Goal: Transaction & Acquisition: Book appointment/travel/reservation

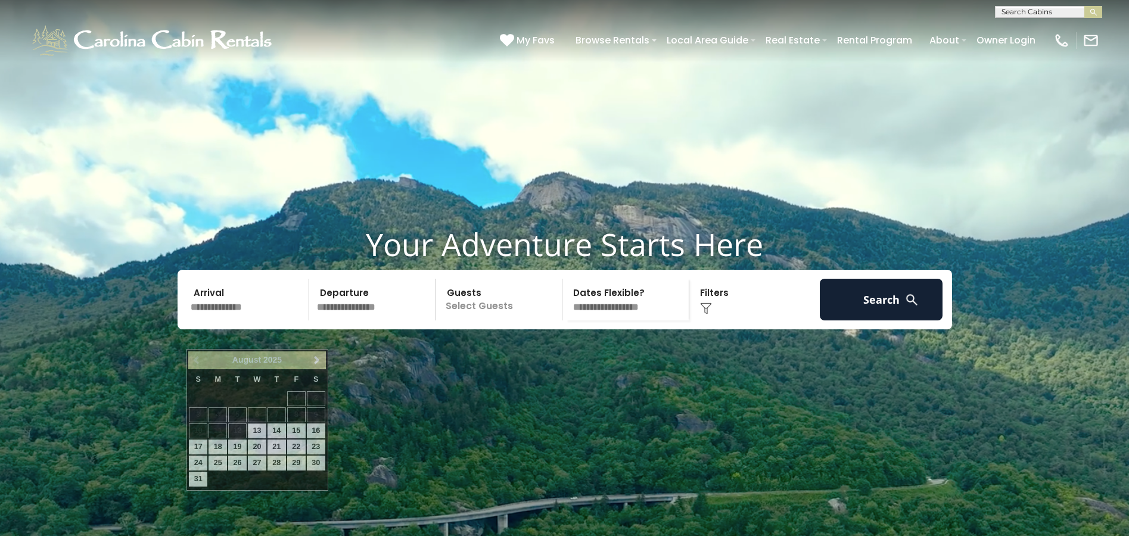
click at [216, 320] on input "text" at bounding box center [247, 300] width 123 height 42
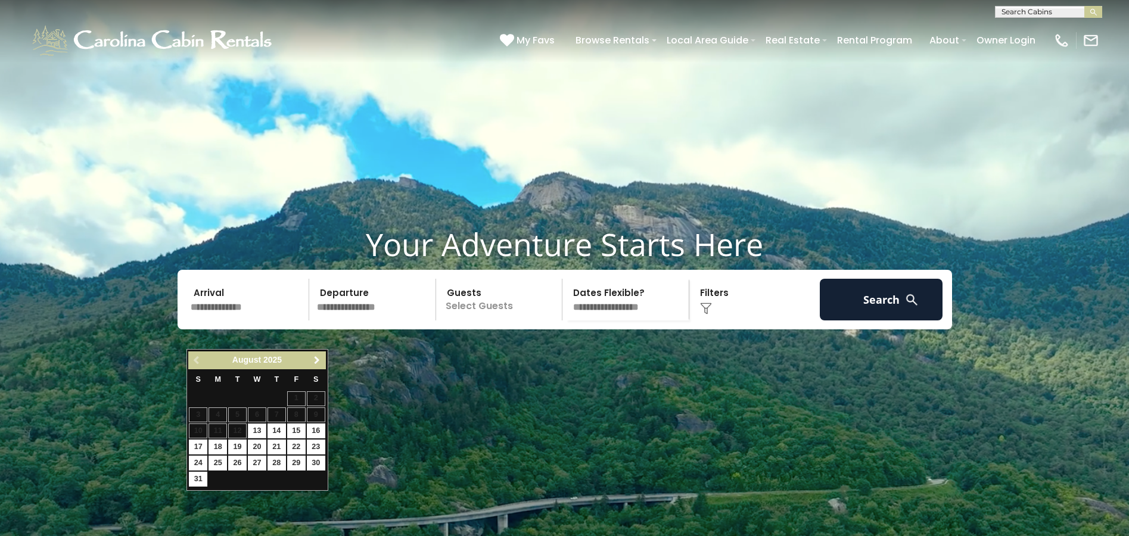
click at [311, 360] on link "Next" at bounding box center [317, 360] width 15 height 15
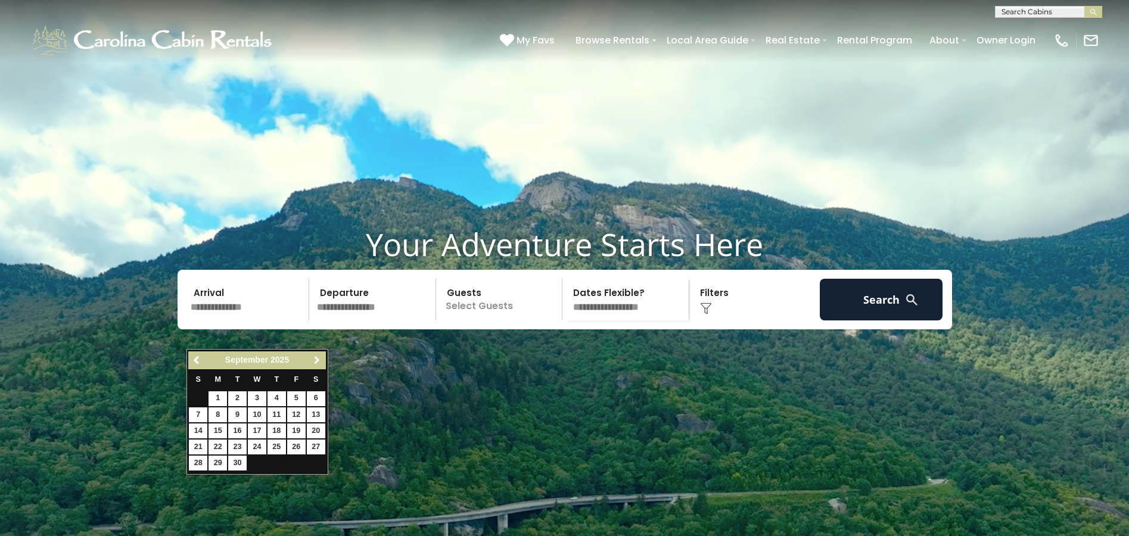
click at [311, 360] on link "Next" at bounding box center [317, 360] width 15 height 15
click at [293, 400] on link "3" at bounding box center [296, 398] width 18 height 15
type input "*******"
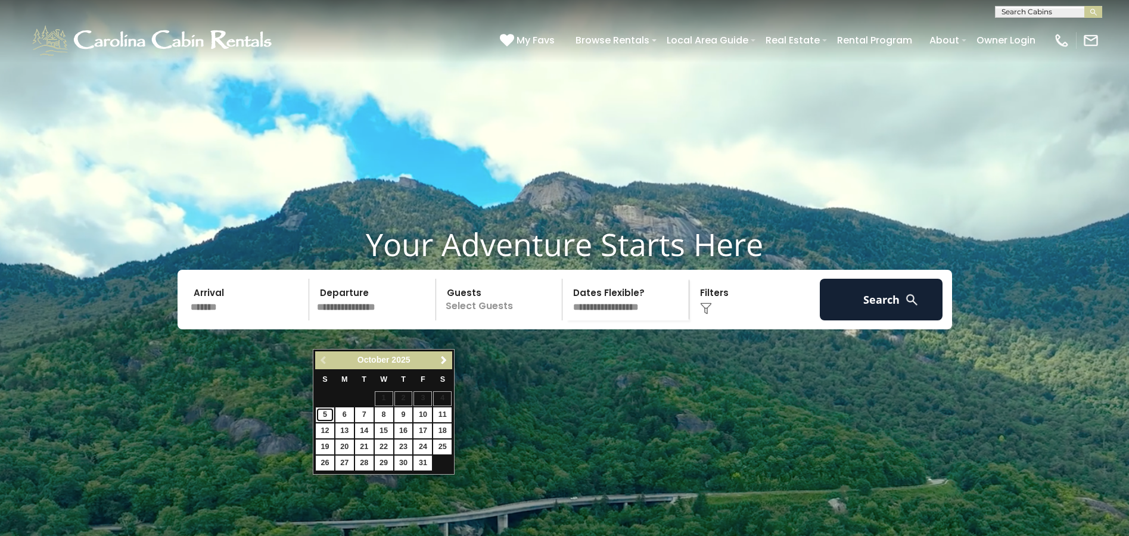
click at [322, 414] on link "5" at bounding box center [325, 414] width 18 height 15
type input "*******"
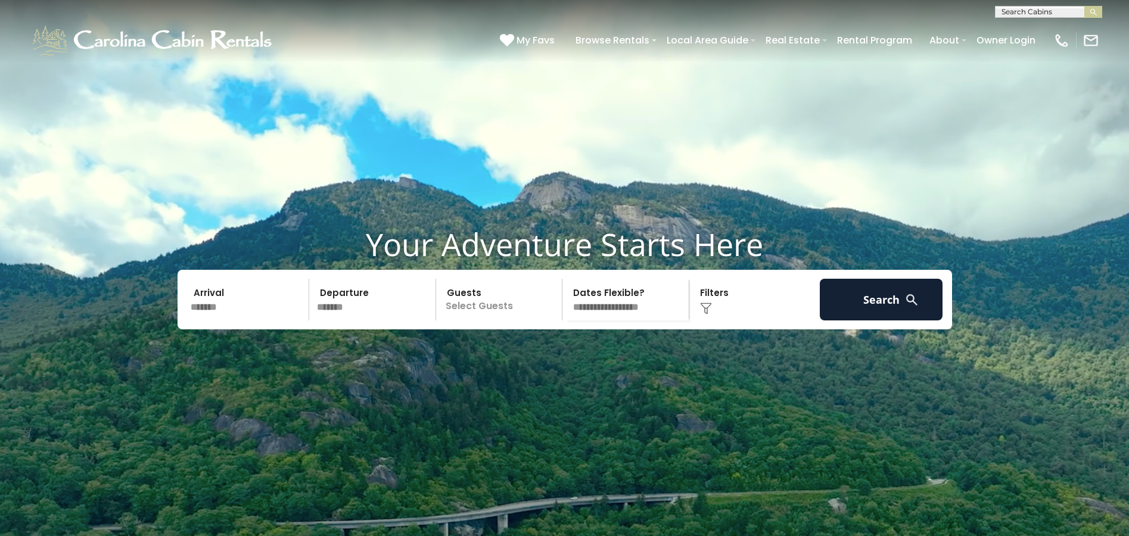
click at [509, 320] on p "Select Guests" at bounding box center [501, 300] width 123 height 42
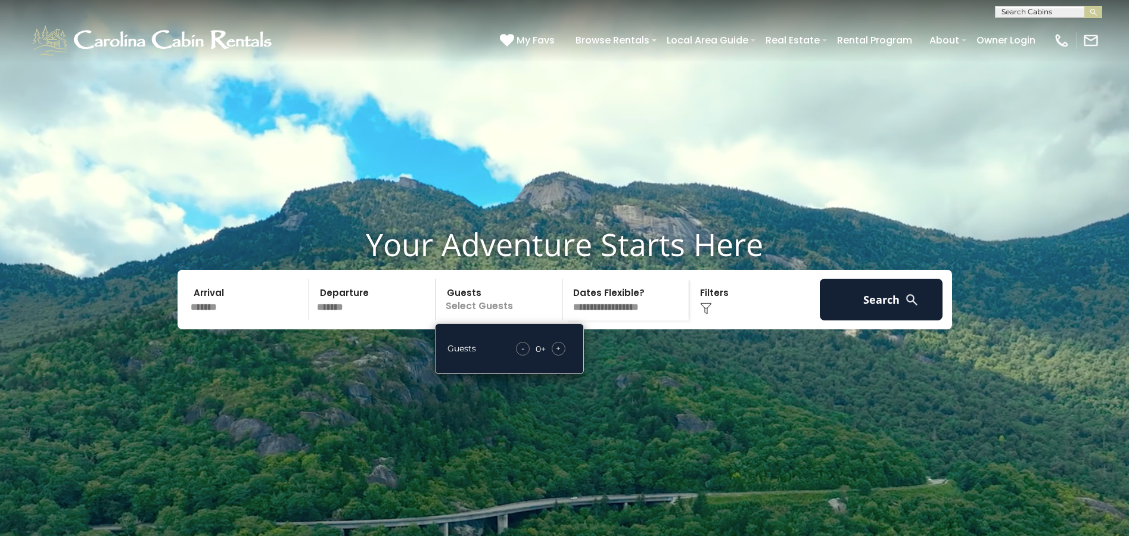
click at [561, 356] on div "+" at bounding box center [558, 349] width 14 height 14
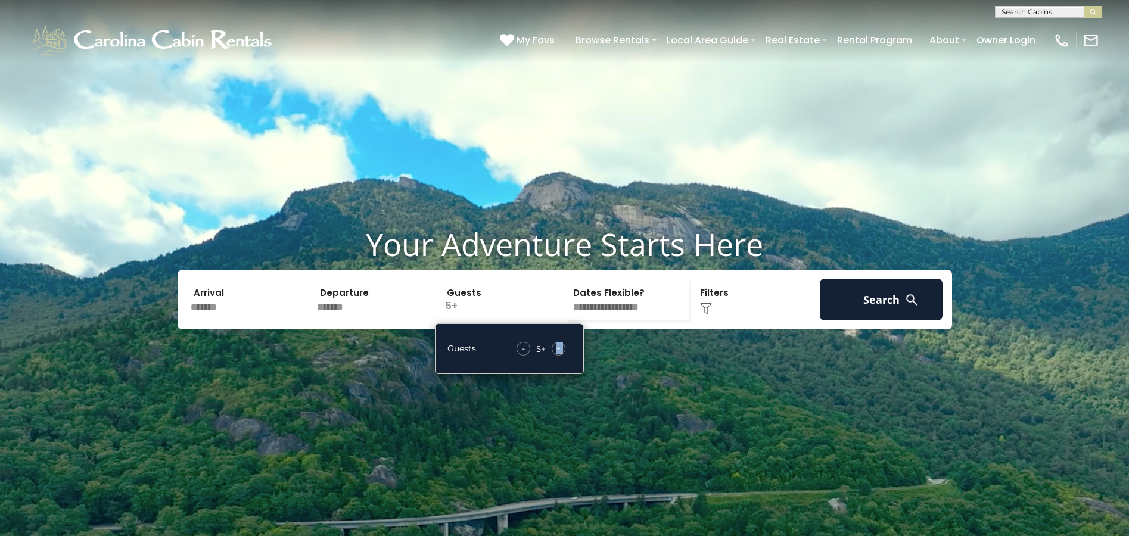
click at [561, 356] on div "+" at bounding box center [558, 349] width 14 height 14
click at [866, 387] on video at bounding box center [564, 282] width 1129 height 565
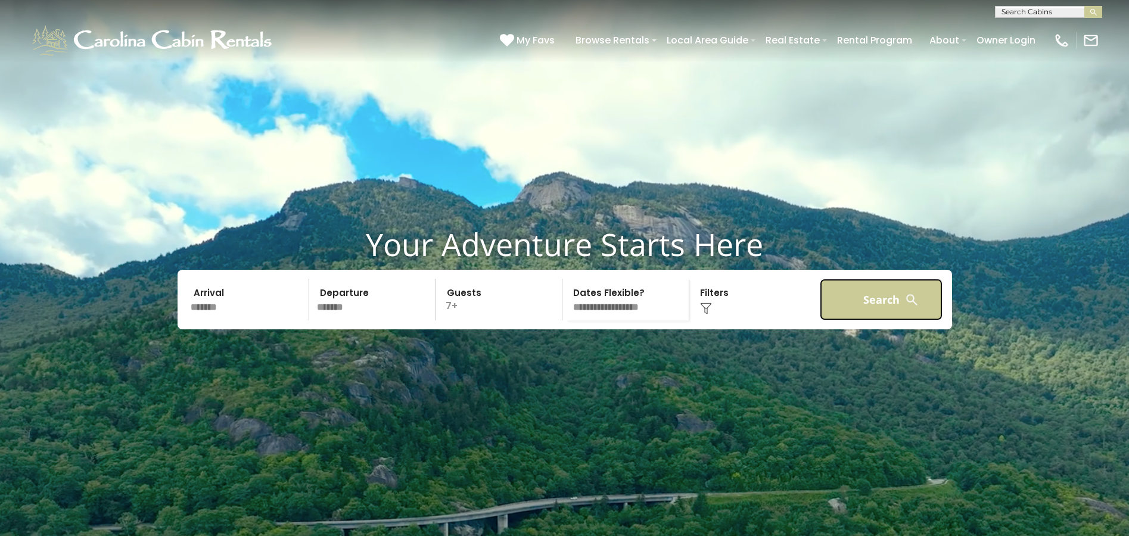
click at [878, 320] on button "Search" at bounding box center [880, 300] width 123 height 42
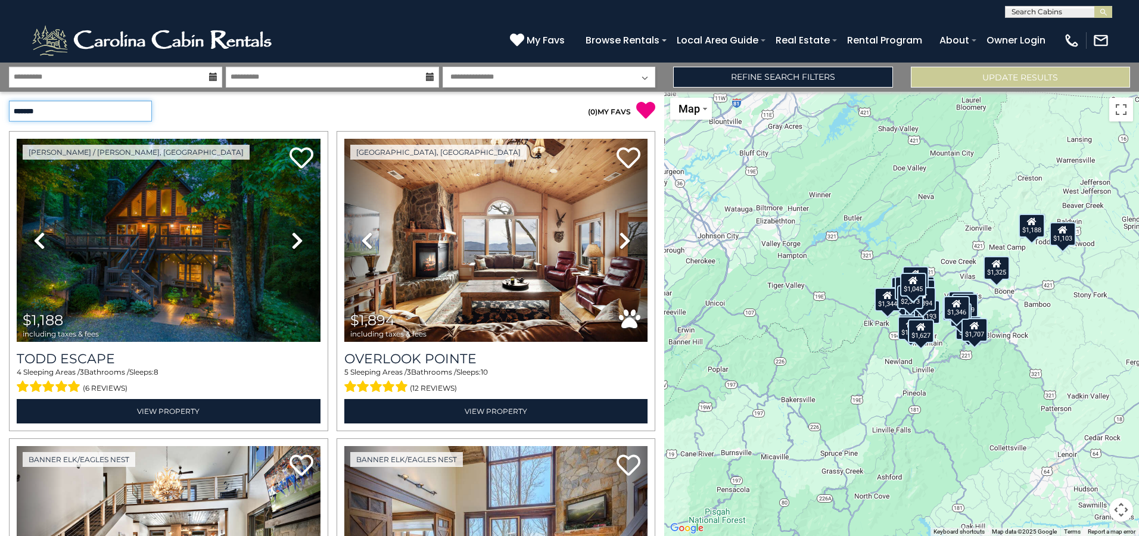
click at [142, 107] on select "**********" at bounding box center [80, 111] width 143 height 21
select select "*********"
click at [9, 101] on select "**********" at bounding box center [80, 111] width 143 height 21
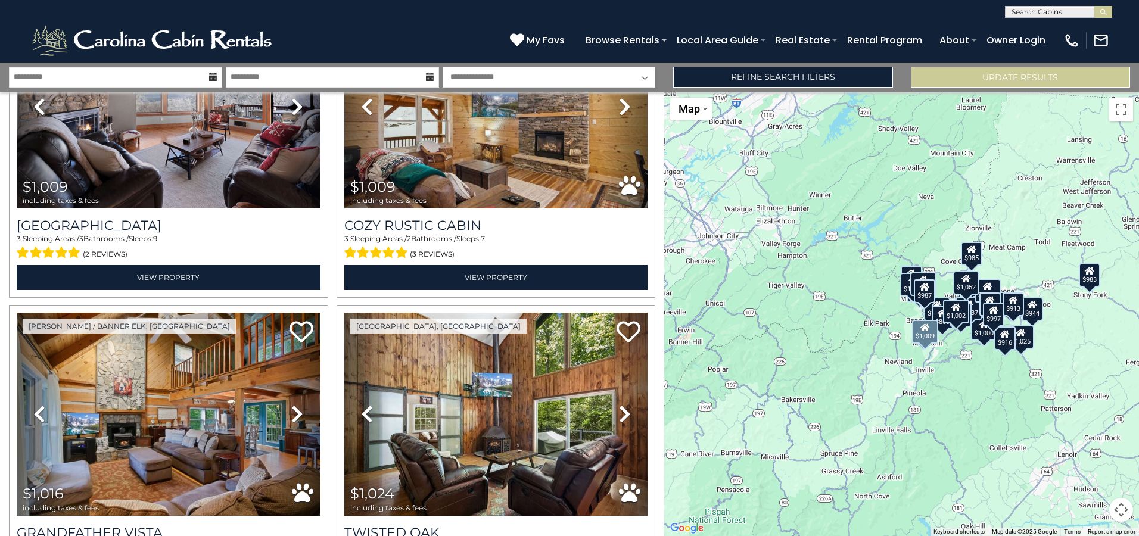
scroll to position [2978, 0]
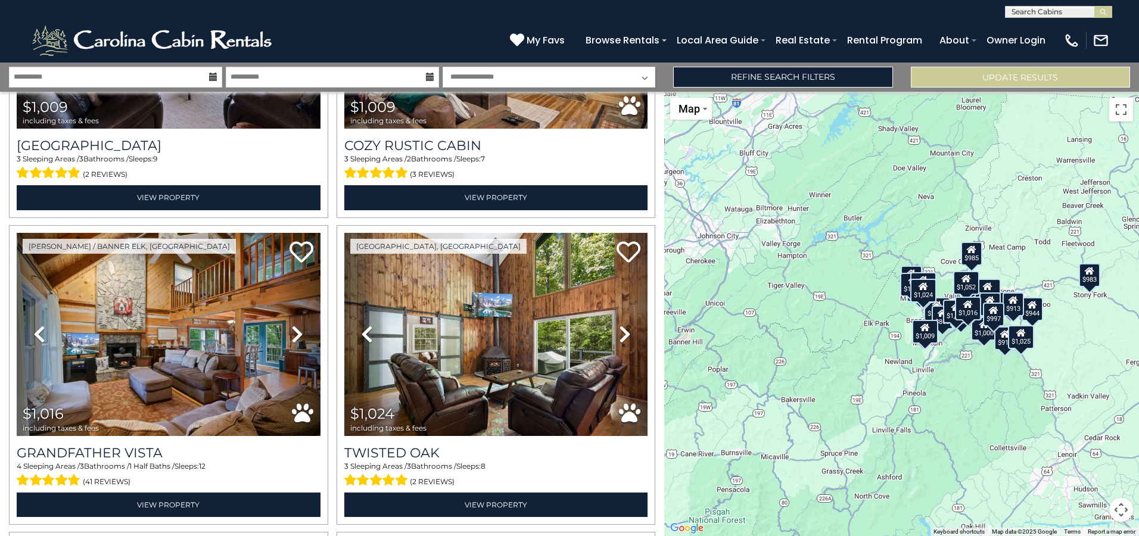
click at [973, 385] on div "$826 $830 $852 $863 $887 $913 $914 $916 $944 $965 $976 $983 $985 $987 $987 $997…" at bounding box center [901, 314] width 475 height 444
click at [984, 339] on div "$1,000" at bounding box center [983, 329] width 26 height 24
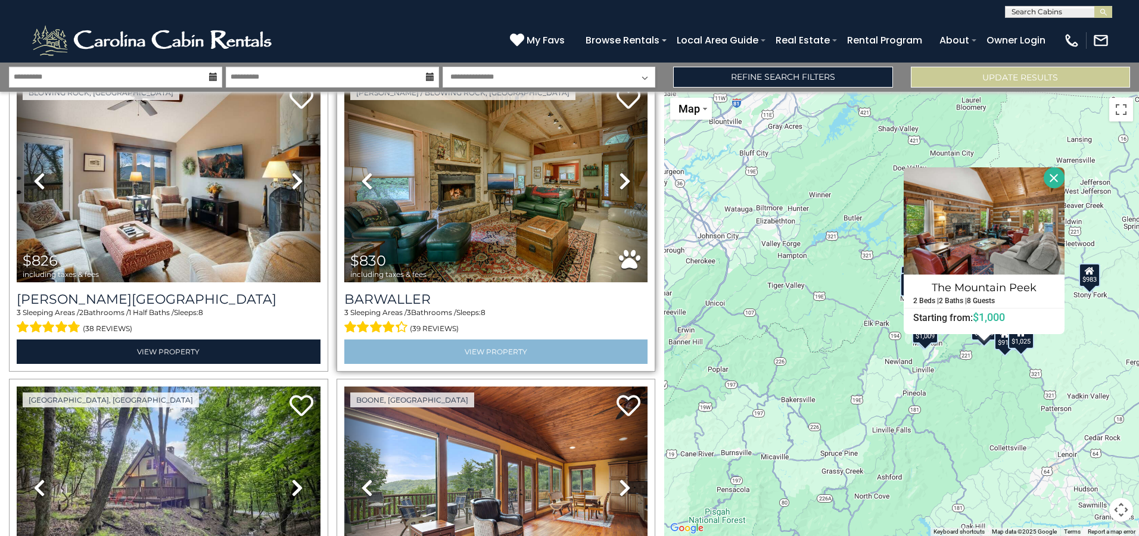
scroll to position [0, 0]
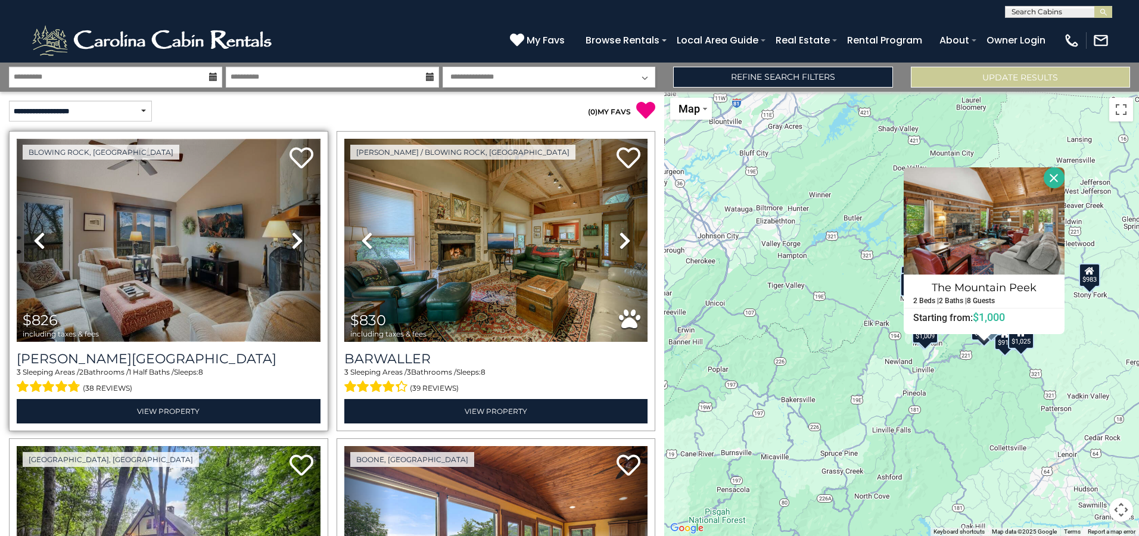
click at [169, 248] on img at bounding box center [169, 240] width 304 height 203
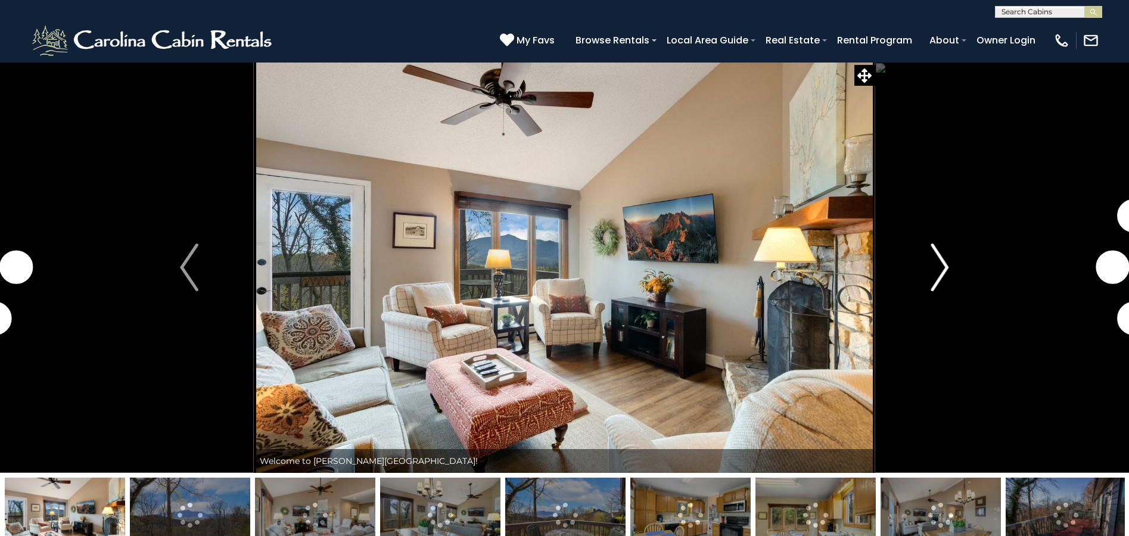
click at [943, 268] on img "Next" at bounding box center [939, 268] width 18 height 48
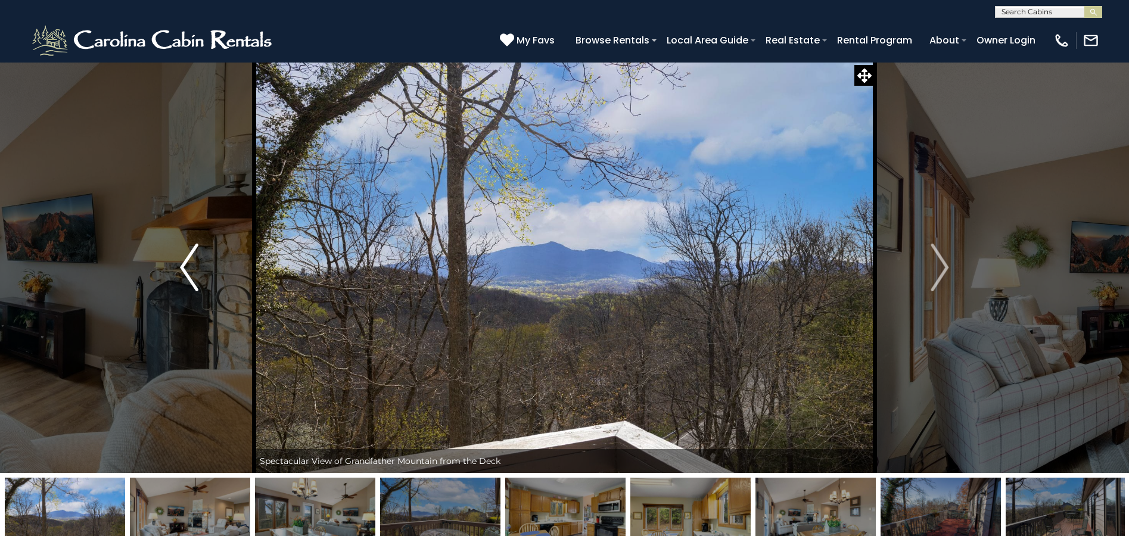
click at [186, 264] on img "Previous" at bounding box center [189, 268] width 18 height 48
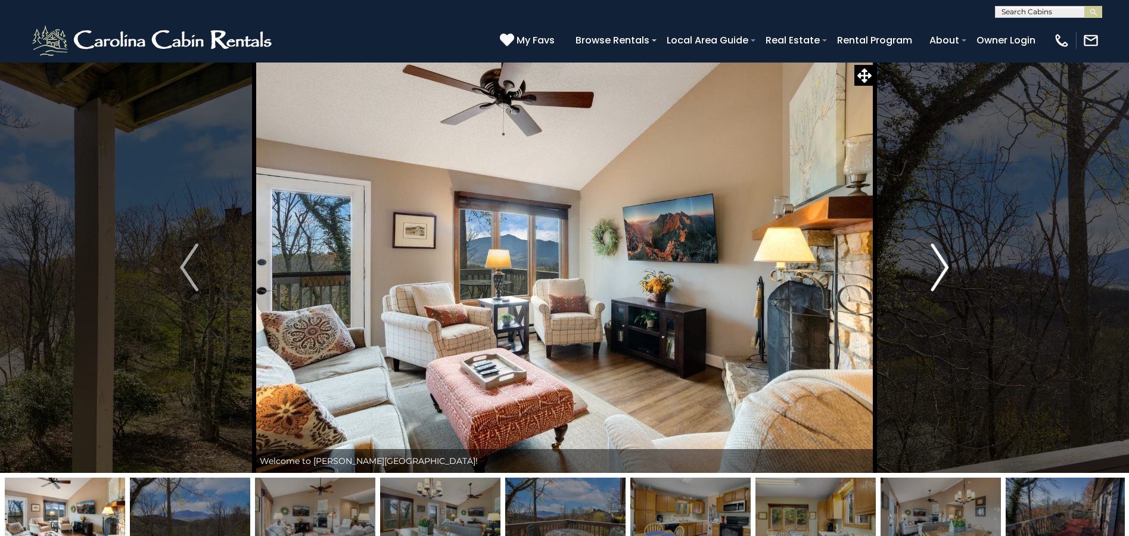
click at [946, 266] on img "Next" at bounding box center [939, 268] width 18 height 48
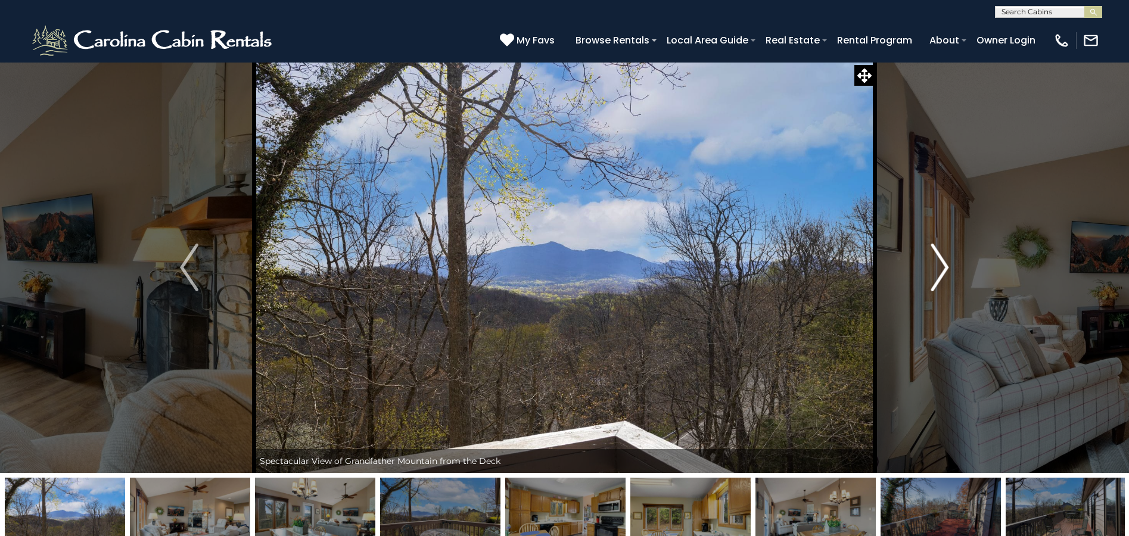
click at [946, 266] on img "Next" at bounding box center [939, 268] width 18 height 48
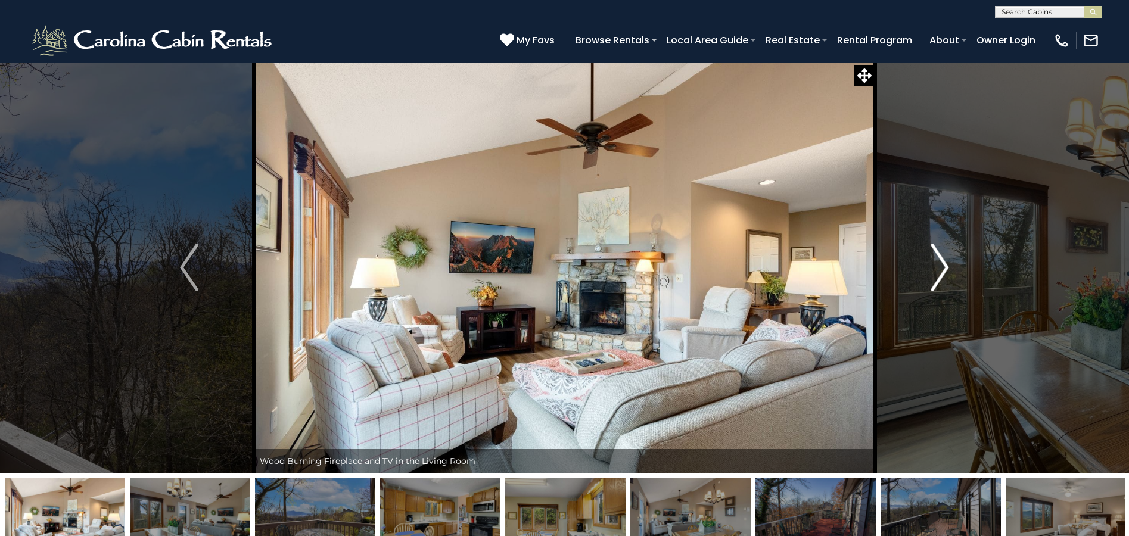
click at [946, 266] on img "Next" at bounding box center [939, 268] width 18 height 48
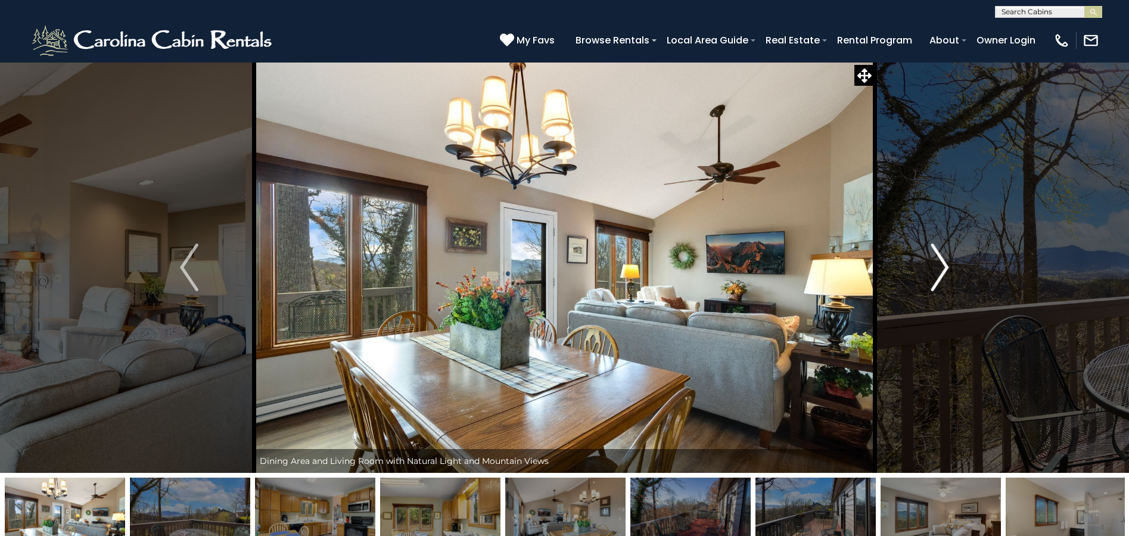
click at [946, 266] on img "Next" at bounding box center [939, 268] width 18 height 48
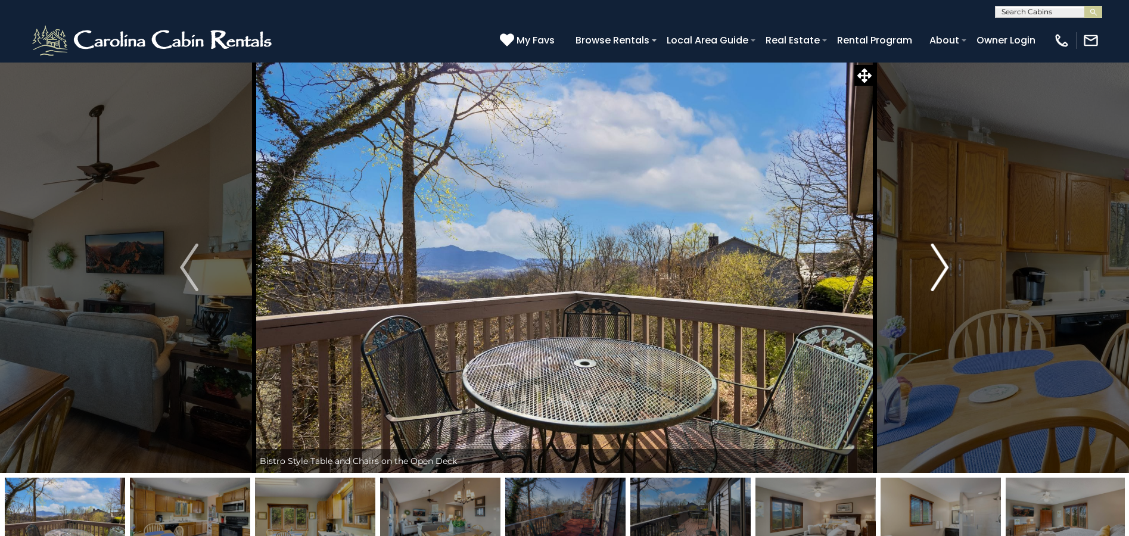
click at [946, 266] on img "Next" at bounding box center [939, 268] width 18 height 48
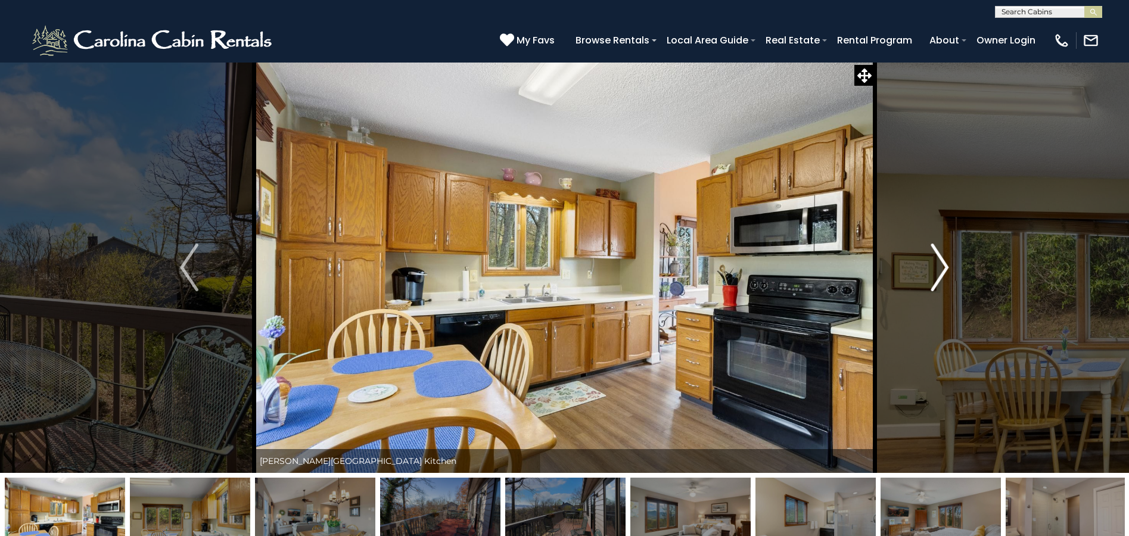
click at [946, 266] on img "Next" at bounding box center [939, 268] width 18 height 48
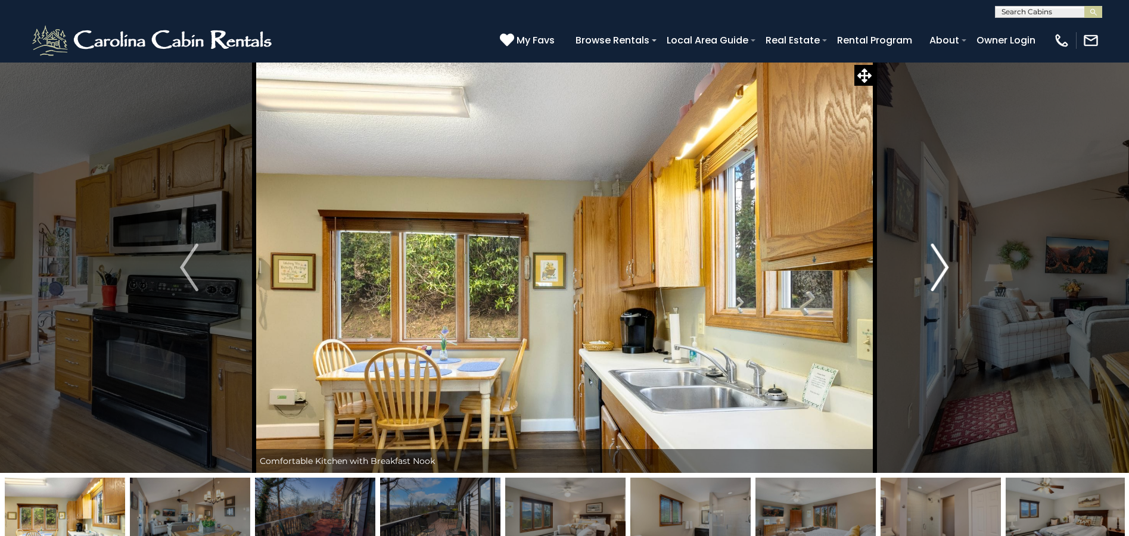
click at [946, 266] on img "Next" at bounding box center [939, 268] width 18 height 48
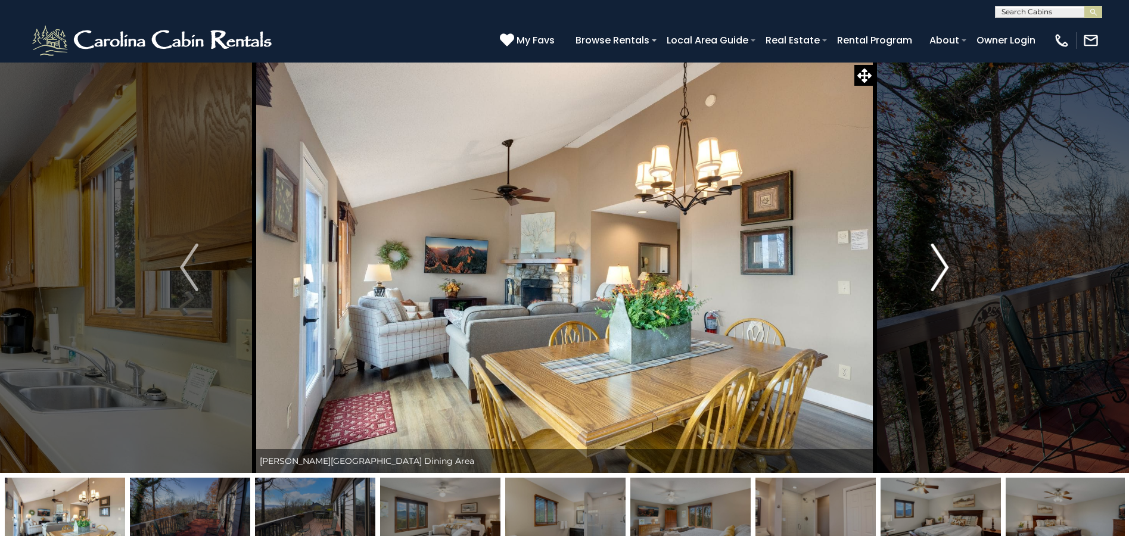
click at [946, 266] on img "Next" at bounding box center [939, 268] width 18 height 48
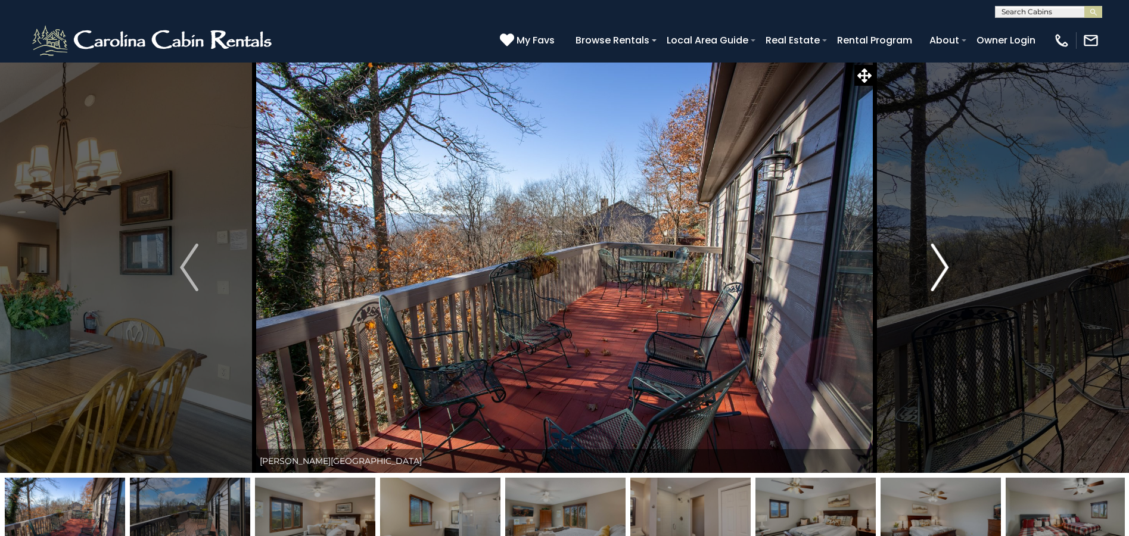
click at [946, 266] on img "Next" at bounding box center [939, 268] width 18 height 48
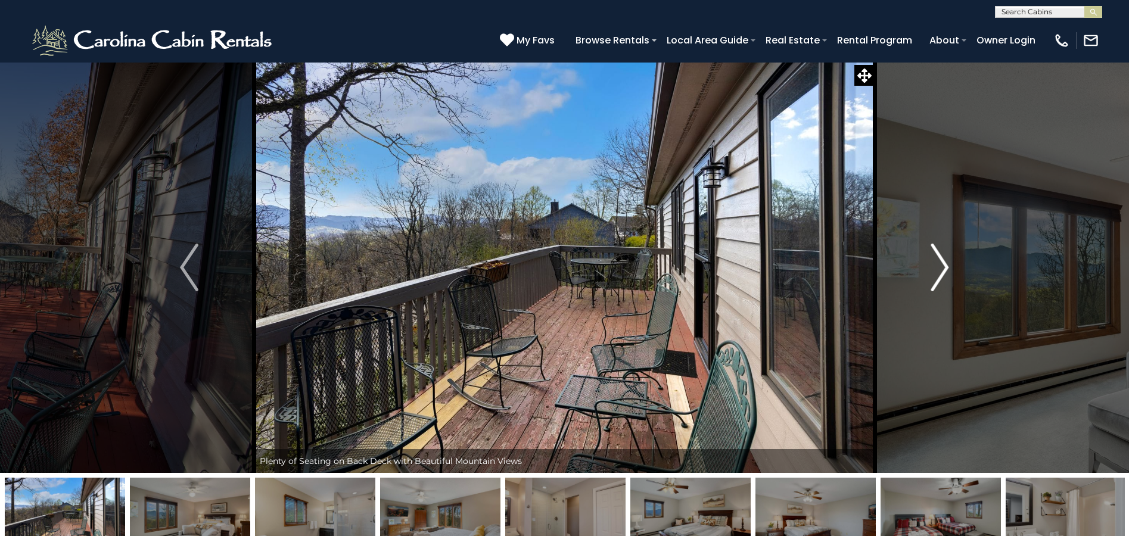
click at [946, 266] on img "Next" at bounding box center [939, 268] width 18 height 48
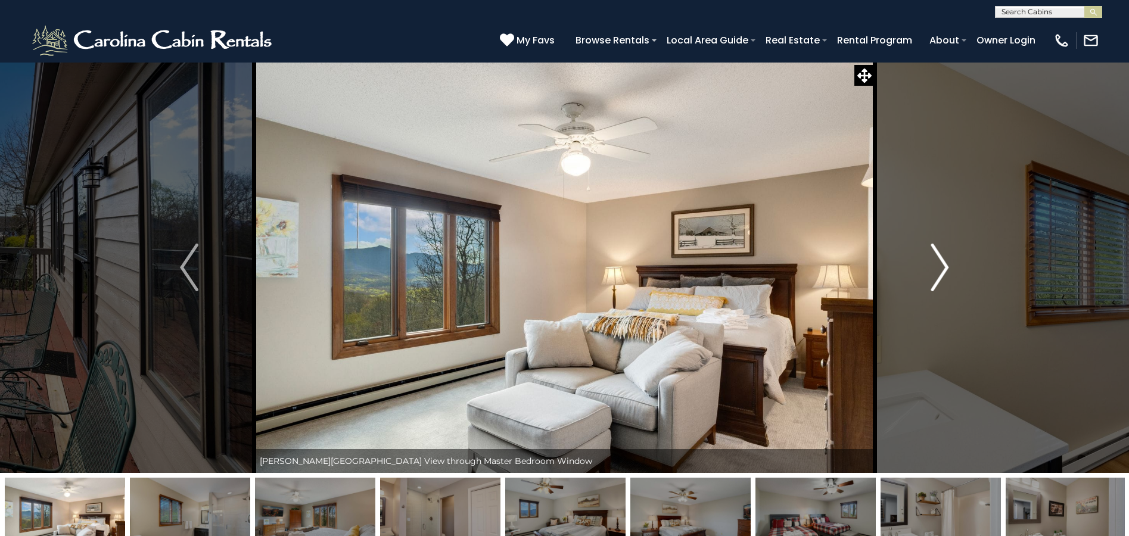
click at [946, 266] on img "Next" at bounding box center [939, 268] width 18 height 48
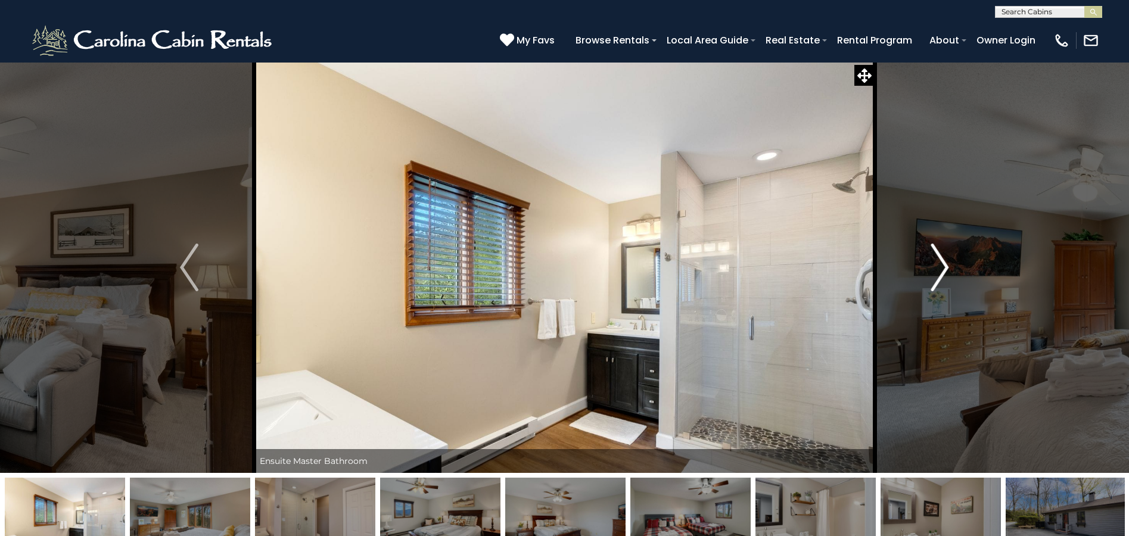
click at [946, 266] on img "Next" at bounding box center [939, 268] width 18 height 48
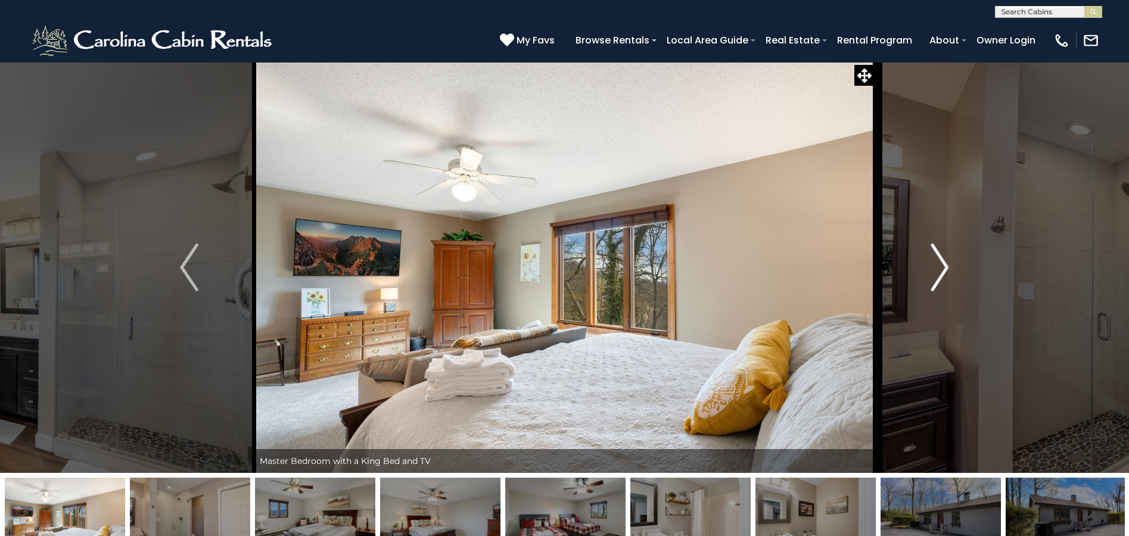
click at [946, 266] on img "Next" at bounding box center [939, 268] width 18 height 48
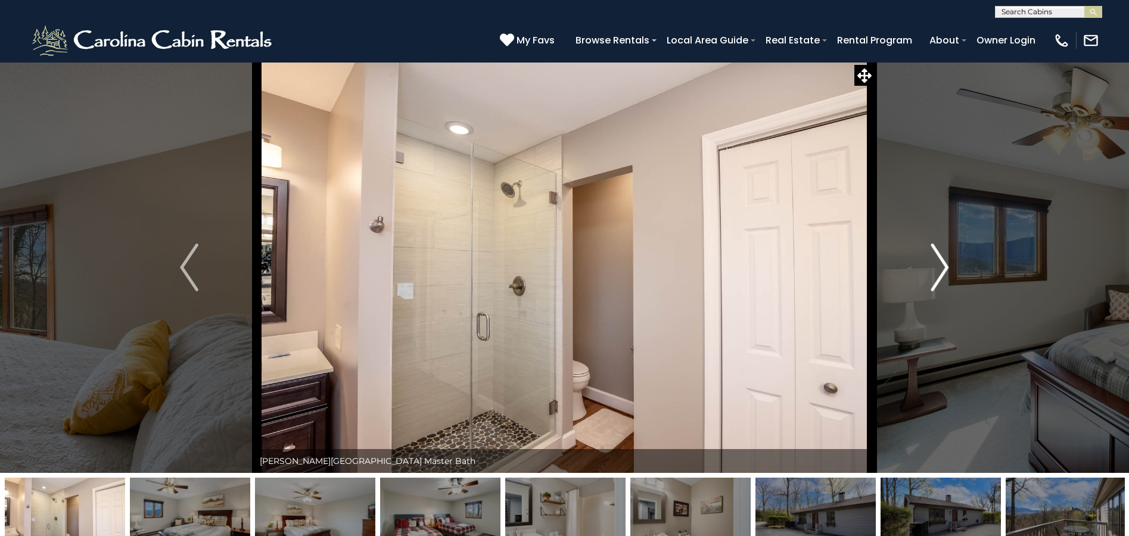
click at [946, 266] on img "Next" at bounding box center [939, 268] width 18 height 48
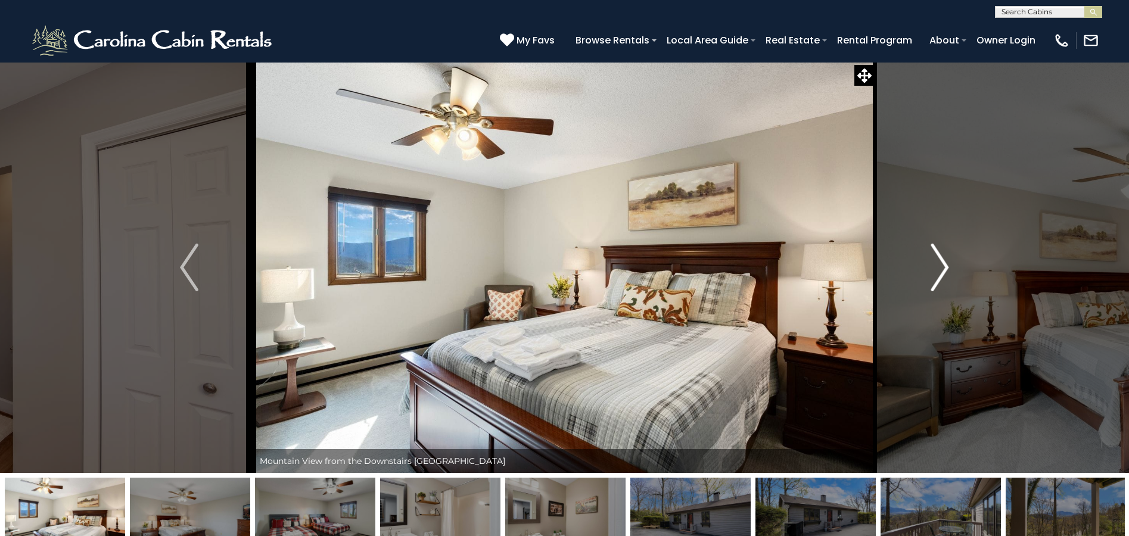
click at [946, 266] on img "Next" at bounding box center [939, 268] width 18 height 48
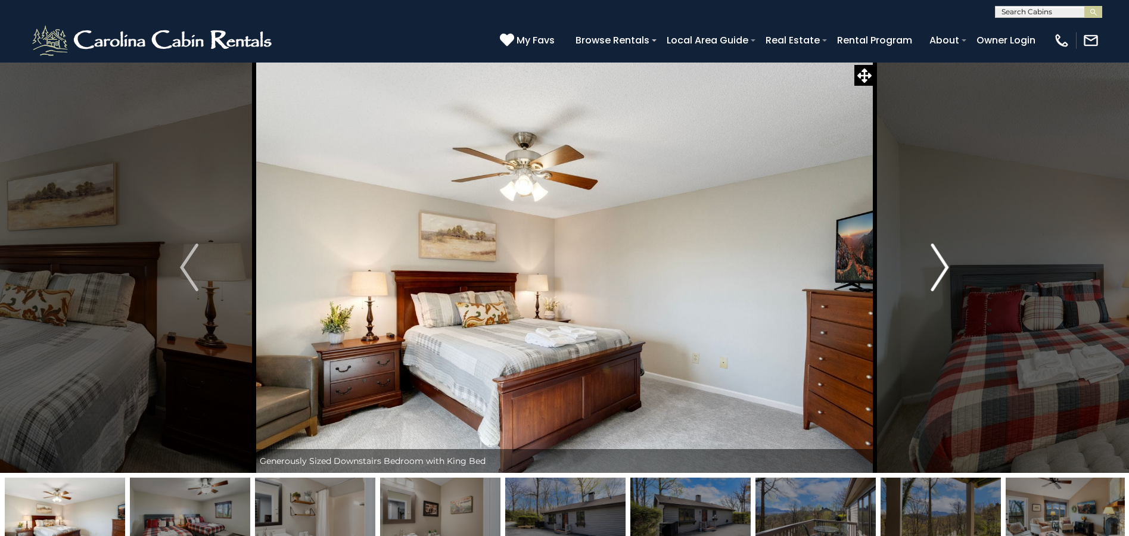
click at [946, 266] on img "Next" at bounding box center [939, 268] width 18 height 48
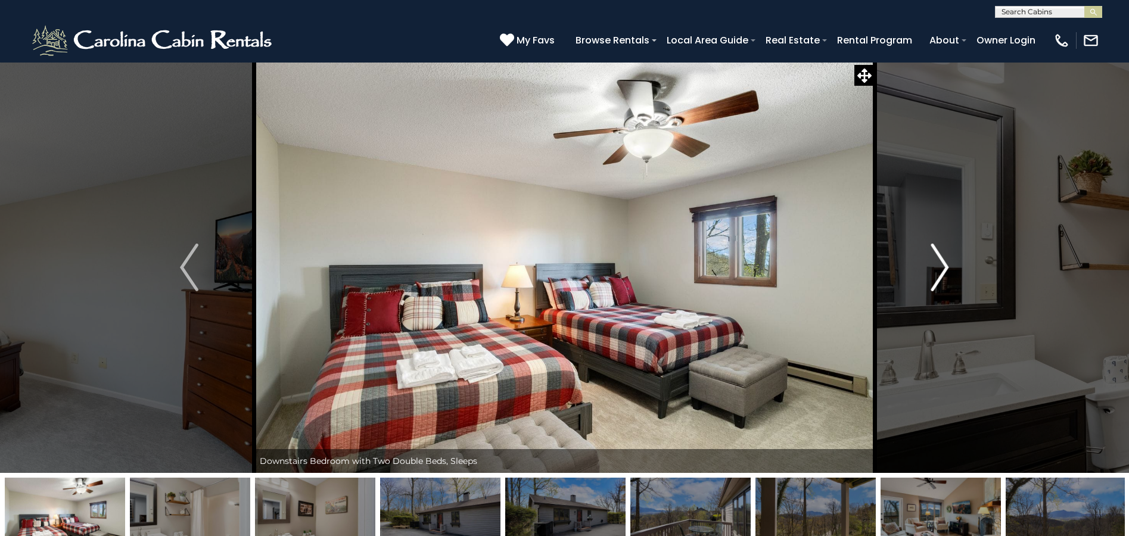
click at [946, 266] on img "Next" at bounding box center [939, 268] width 18 height 48
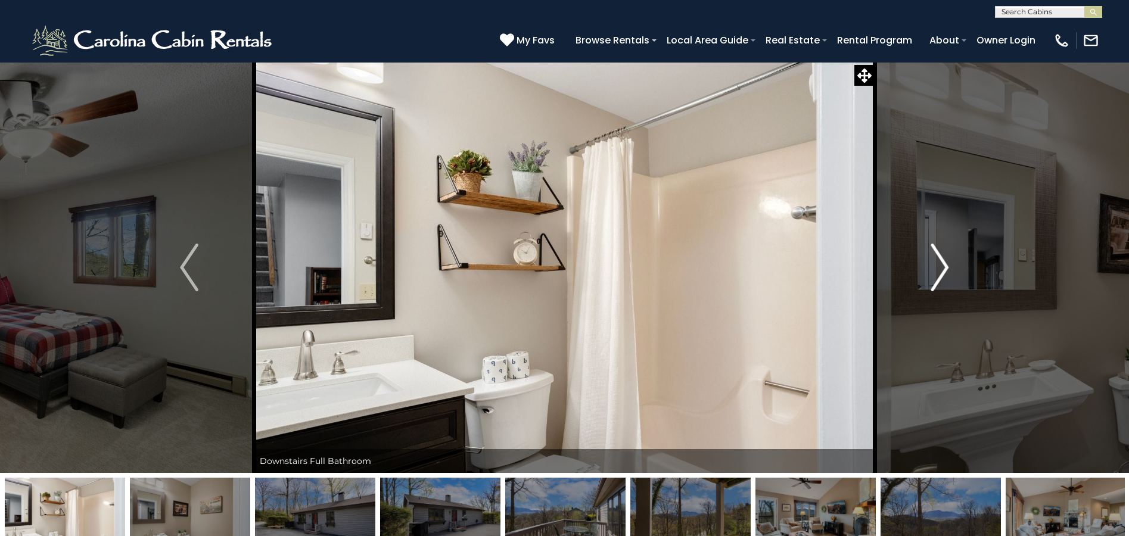
click at [946, 266] on img "Next" at bounding box center [939, 268] width 18 height 48
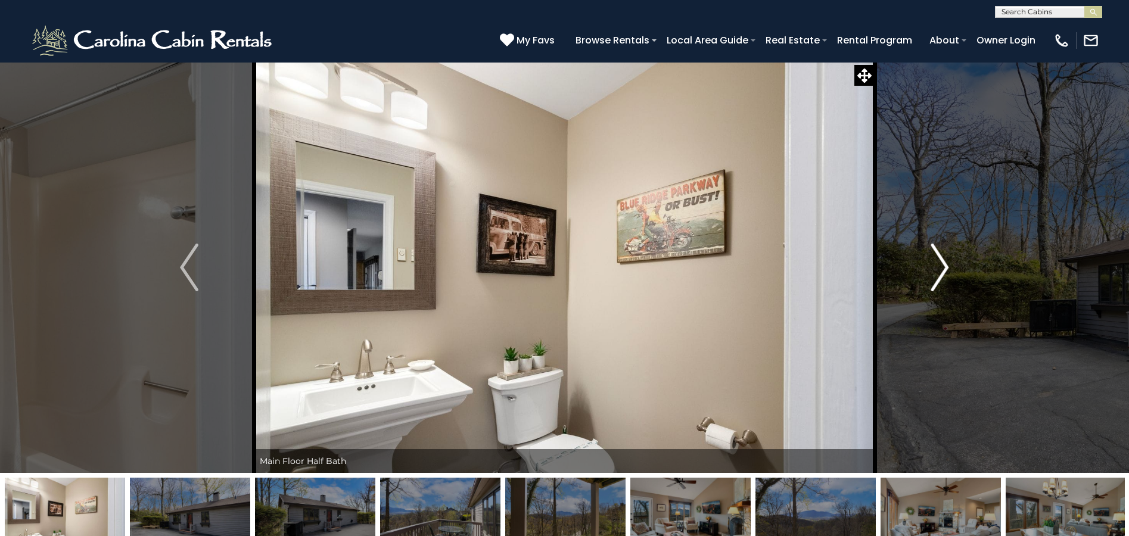
click at [946, 266] on img "Next" at bounding box center [939, 268] width 18 height 48
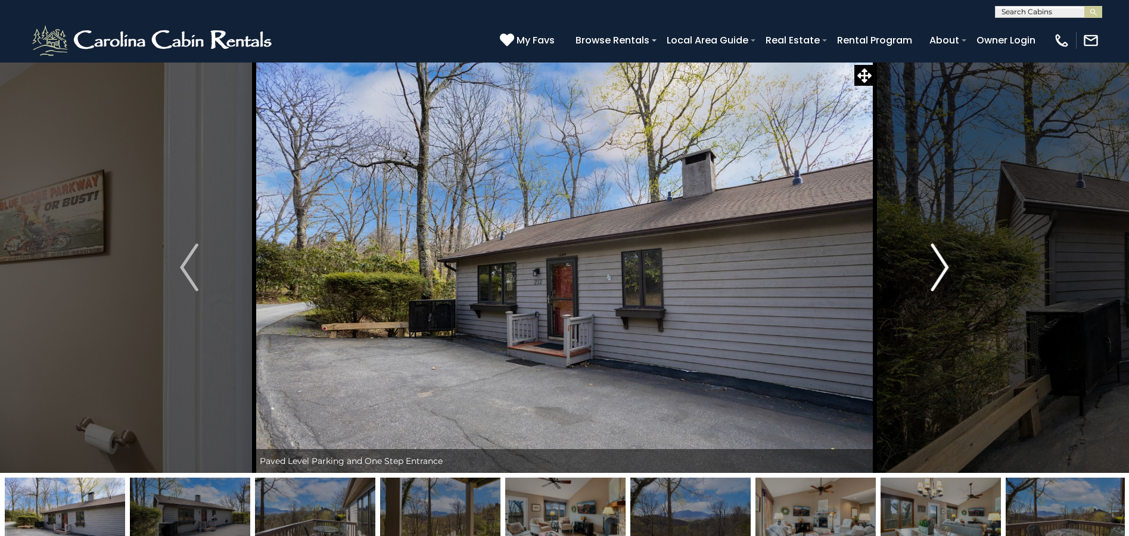
click at [946, 266] on img "Next" at bounding box center [939, 268] width 18 height 48
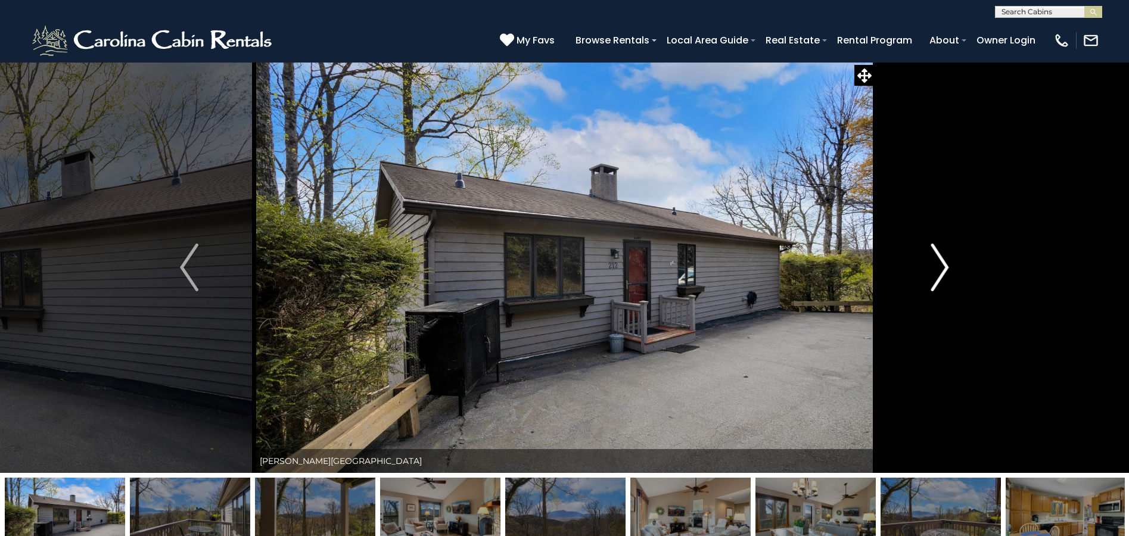
click at [946, 266] on img "Next" at bounding box center [939, 268] width 18 height 48
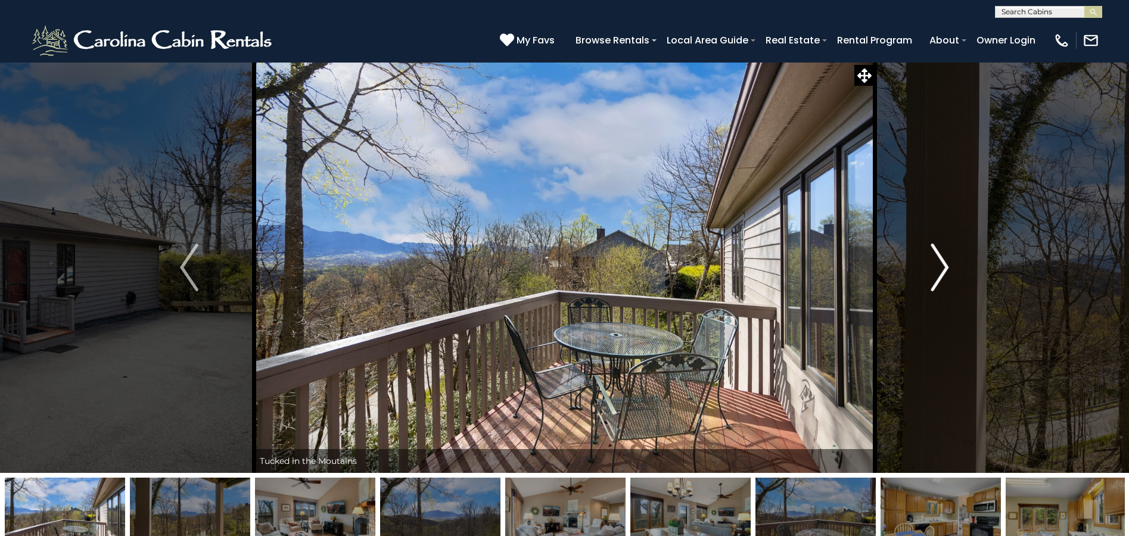
click at [946, 266] on img "Next" at bounding box center [939, 268] width 18 height 48
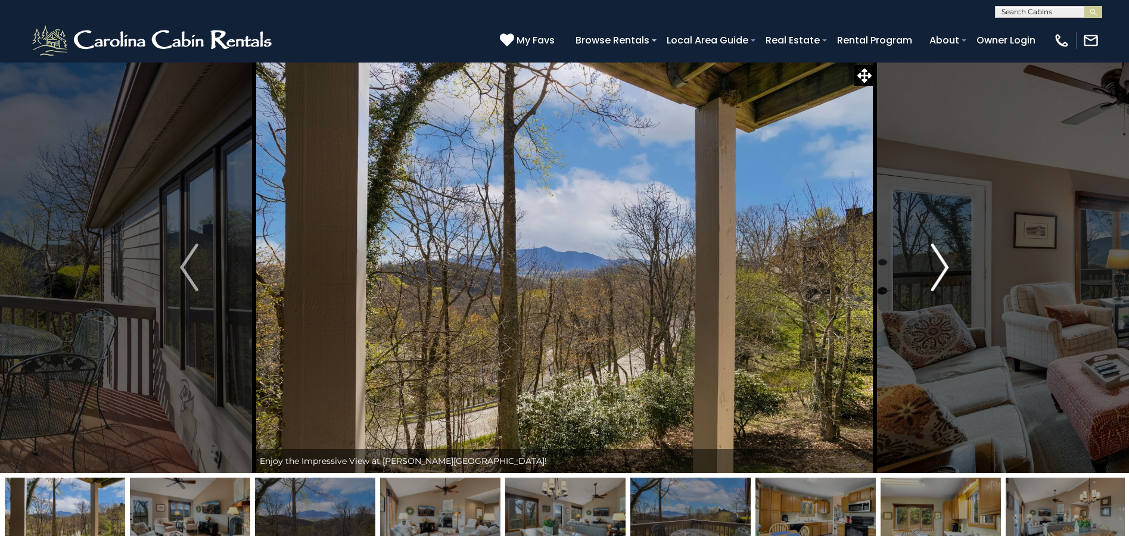
click at [946, 266] on img "Next" at bounding box center [939, 268] width 18 height 48
